Goal: Information Seeking & Learning: Find specific fact

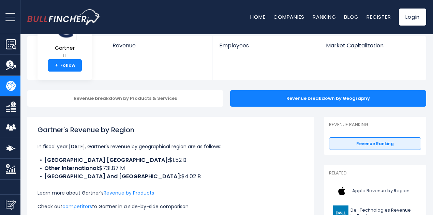
scroll to position [68, 0]
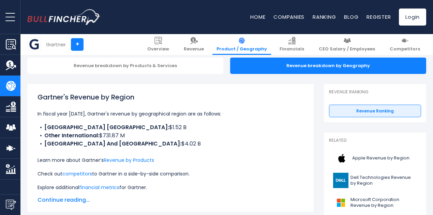
drag, startPoint x: 139, startPoint y: 144, endPoint x: 100, endPoint y: 139, distance: 39.2
click at [100, 139] on ul "[GEOGRAPHIC_DATA] [GEOGRAPHIC_DATA]: $1.52 B Other International: $731.87 M [GE…" at bounding box center [171, 136] width 266 height 25
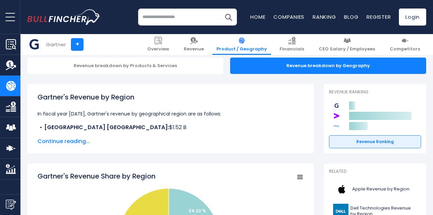
click at [60, 143] on span "Continue reading..." at bounding box center [171, 142] width 266 height 8
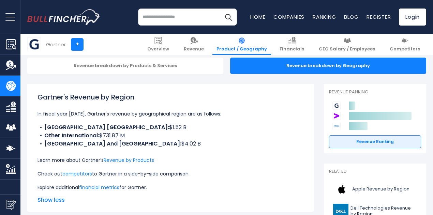
click at [71, 144] on b "[GEOGRAPHIC_DATA] And [GEOGRAPHIC_DATA]:" at bounding box center [112, 144] width 137 height 8
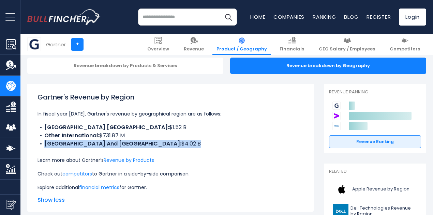
click at [71, 144] on b "[GEOGRAPHIC_DATA] And [GEOGRAPHIC_DATA]:" at bounding box center [112, 144] width 137 height 8
copy ul "[GEOGRAPHIC_DATA] And [GEOGRAPHIC_DATA]: $4.02 B"
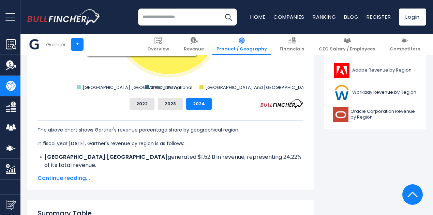
scroll to position [375, 0]
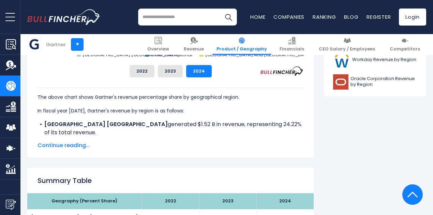
click at [65, 146] on span "Continue reading..." at bounding box center [171, 146] width 266 height 8
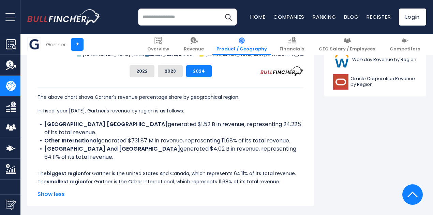
drag, startPoint x: 35, startPoint y: 150, endPoint x: 85, endPoint y: 158, distance: 50.9
click at [85, 158] on li "[GEOGRAPHIC_DATA] And Canada generated $4.02 B in revenue, representing 64.11% …" at bounding box center [171, 153] width 266 height 16
copy li "[GEOGRAPHIC_DATA] And Canada generated $4.02 B in revenue, representing 64.11% …"
